Goal: Task Accomplishment & Management: Complete application form

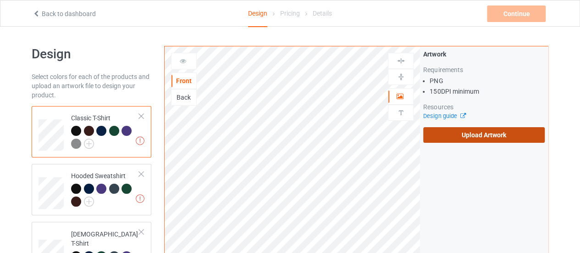
click at [450, 135] on label "Upload Artwork" at bounding box center [483, 135] width 121 height 16
click at [0, 0] on input "Upload Artwork" at bounding box center [0, 0] width 0 height 0
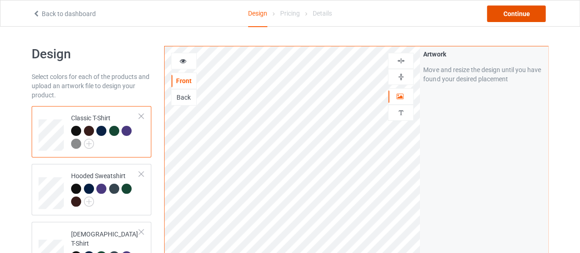
click at [505, 14] on div "Continue" at bounding box center [516, 14] width 59 height 17
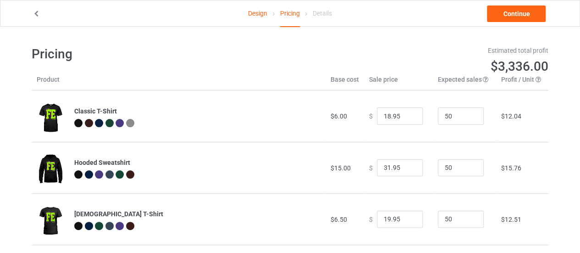
click at [255, 14] on link "Design" at bounding box center [257, 13] width 19 height 26
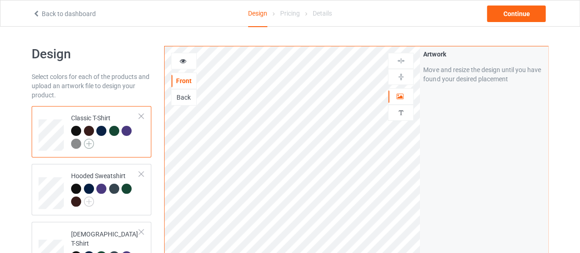
click at [88, 143] on img at bounding box center [89, 143] width 10 height 10
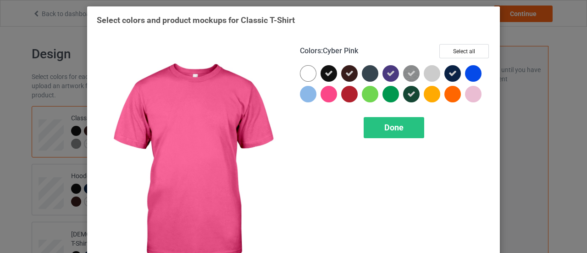
click at [323, 92] on div at bounding box center [328, 94] width 17 height 17
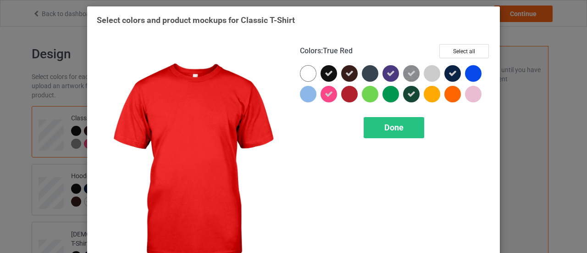
click at [341, 92] on div at bounding box center [349, 94] width 17 height 17
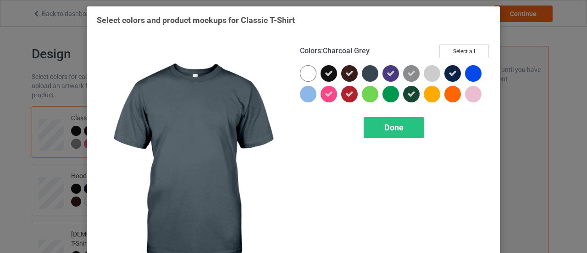
click at [376, 73] on div at bounding box center [372, 75] width 21 height 21
click at [374, 73] on div at bounding box center [370, 73] width 17 height 17
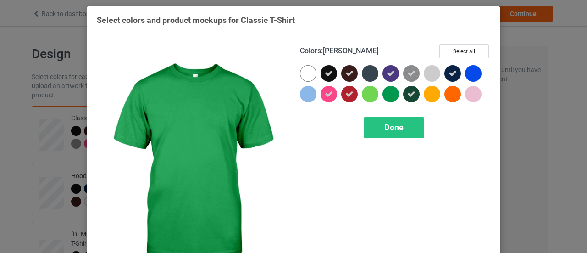
click at [390, 88] on div at bounding box center [390, 94] width 17 height 17
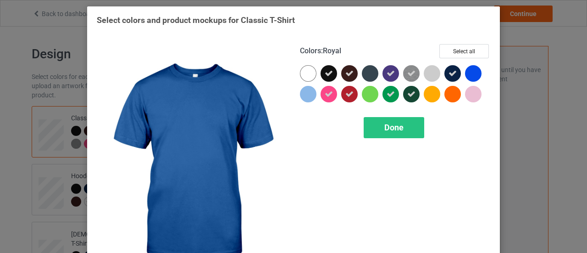
click at [467, 71] on div at bounding box center [473, 73] width 17 height 17
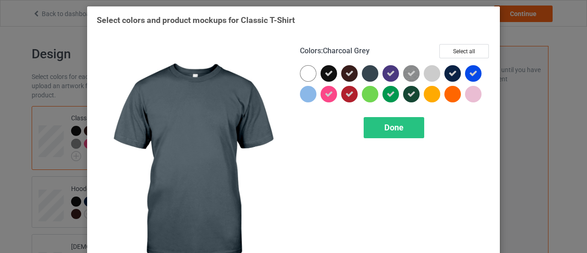
click at [362, 73] on div at bounding box center [370, 73] width 17 height 17
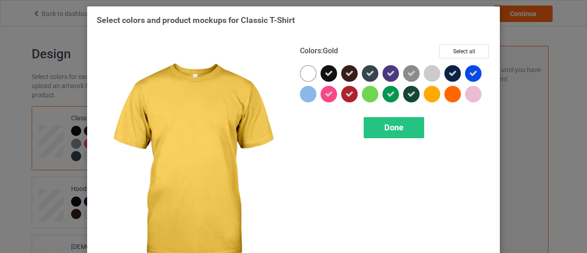
drag, startPoint x: 428, startPoint y: 98, endPoint x: 446, endPoint y: 98, distance: 17.4
click at [430, 98] on div at bounding box center [432, 94] width 17 height 17
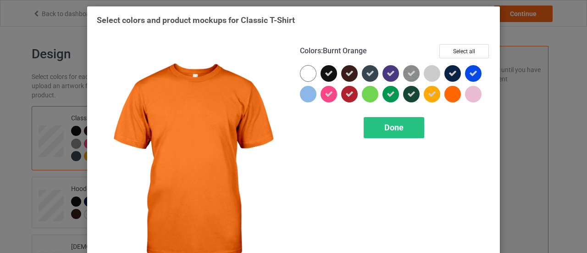
click at [452, 97] on div at bounding box center [452, 94] width 17 height 17
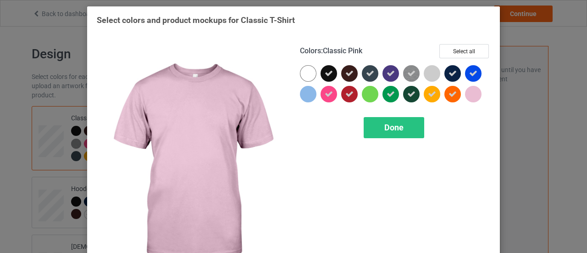
click at [467, 95] on div at bounding box center [473, 94] width 17 height 17
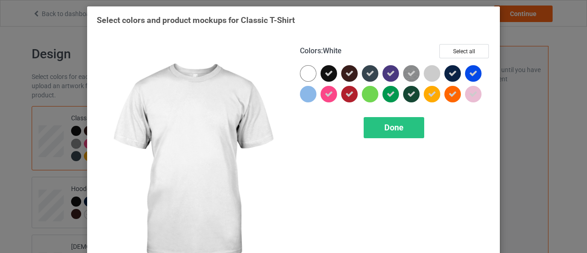
click at [300, 75] on div at bounding box center [308, 73] width 17 height 17
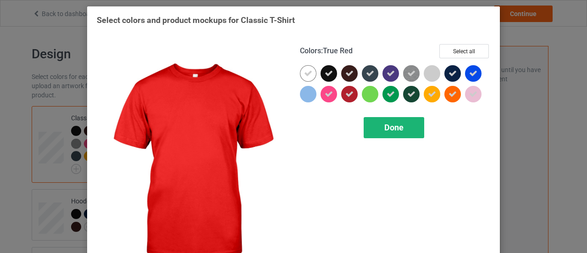
click at [384, 134] on div "Done" at bounding box center [394, 127] width 61 height 21
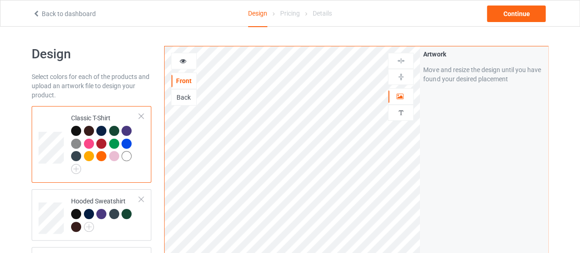
click at [512, 5] on div "Back to dashboard Design Pricing Details Continue" at bounding box center [290, 13] width 528 height 26
click at [512, 9] on div "Continue" at bounding box center [516, 14] width 59 height 17
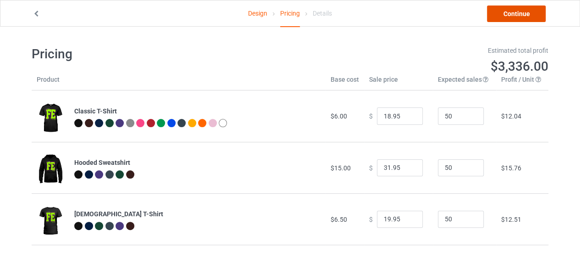
click at [505, 19] on link "Continue" at bounding box center [516, 14] width 59 height 17
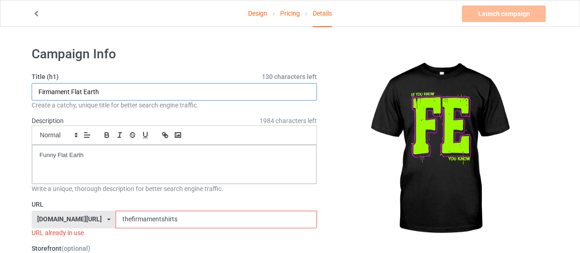
drag, startPoint x: 71, startPoint y: 89, endPoint x: 19, endPoint y: 90, distance: 51.8
click at [118, 88] on input "Flat Earth" at bounding box center [174, 91] width 285 height 17
type input "Flat Earth If you know you know"
drag, startPoint x: 124, startPoint y: 220, endPoint x: 67, endPoint y: 219, distance: 57.3
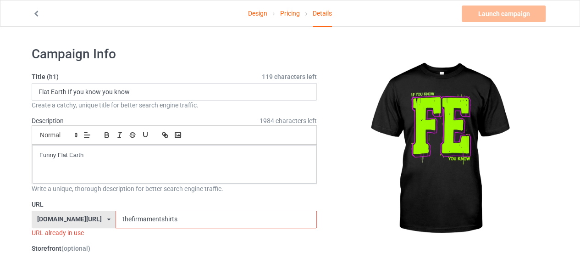
click at [67, 219] on div "[DOMAIN_NAME][URL] [DOMAIN_NAME][URL] 587d0d41cee36fd012c64a69 thefirmamentshir…" at bounding box center [174, 218] width 285 height 17
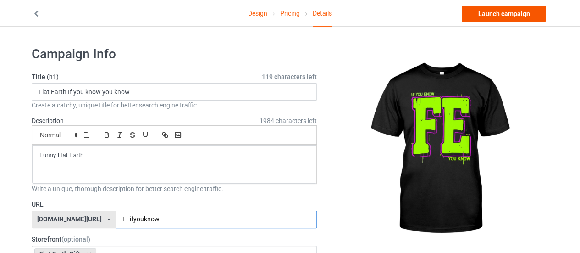
type input "FEifyouknow"
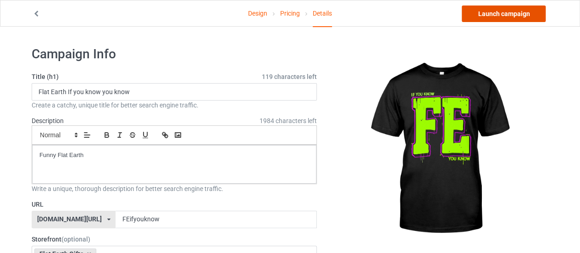
click at [526, 15] on link "Launch campaign" at bounding box center [504, 14] width 84 height 17
